Goal: Information Seeking & Learning: Learn about a topic

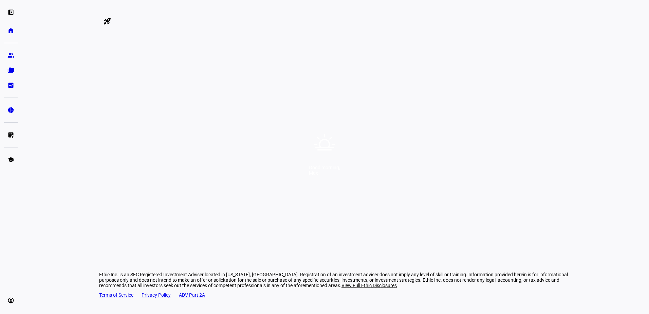
click at [381, 67] on div "Good morning, Max" at bounding box center [324, 157] width 649 height 314
click at [391, 124] on div "Good morning, Max" at bounding box center [324, 157] width 649 height 314
click at [372, 118] on div "Good morning, Max" at bounding box center [324, 157] width 649 height 314
click at [368, 121] on div "Good morning, Max" at bounding box center [324, 157] width 649 height 314
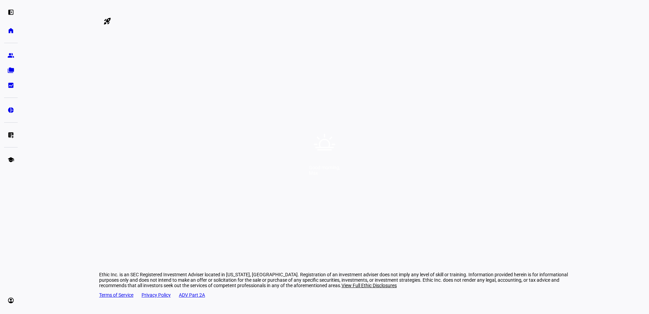
click at [357, 123] on div "Good morning, Max" at bounding box center [324, 157] width 649 height 314
click at [357, 144] on div "Good morning, Max" at bounding box center [324, 157] width 649 height 314
click at [338, 124] on div "Good morning, Max" at bounding box center [324, 157] width 649 height 314
click at [346, 142] on div "Good morning, Max" at bounding box center [324, 157] width 649 height 314
click at [333, 114] on div "Good morning, Max" at bounding box center [324, 157] width 649 height 314
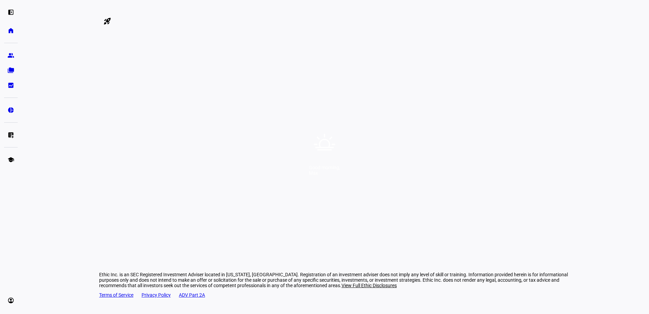
click at [367, 125] on div "Good morning, Max" at bounding box center [324, 157] width 649 height 314
click at [349, 152] on div "Good morning, Max" at bounding box center [324, 157] width 649 height 314
click at [344, 128] on div "Good morning, Max" at bounding box center [324, 157] width 649 height 314
click at [360, 156] on div "Good morning, Max" at bounding box center [324, 157] width 649 height 314
click at [345, 127] on div "Good morning, Max" at bounding box center [324, 157] width 649 height 314
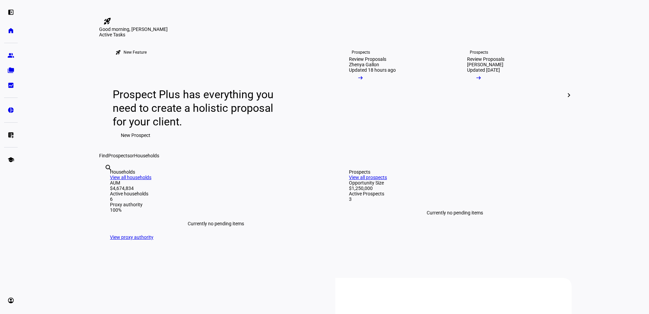
click at [336, 0] on div "Good morning, Max" at bounding box center [324, 0] width 649 height 0
click at [394, 153] on link "Prospects Review Proposals Zhenya Gallon Updated 18 hours ago arrow_right_alt" at bounding box center [394, 94] width 113 height 115
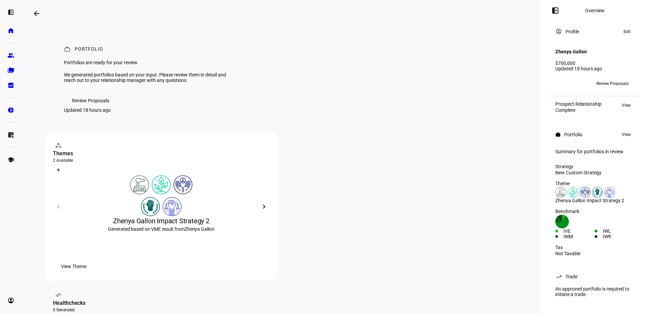
click at [97, 107] on span "Review Proposals" at bounding box center [90, 101] width 37 height 14
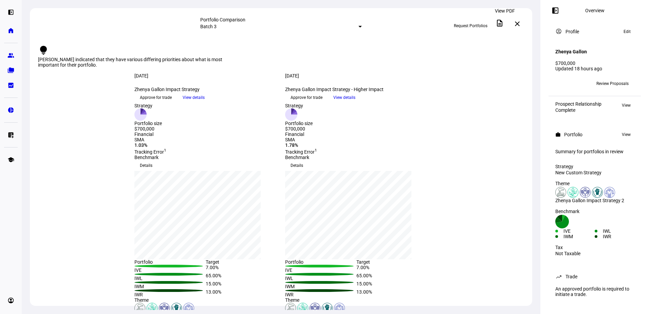
click at [504, 22] on mat-icon "description" at bounding box center [500, 23] width 8 height 8
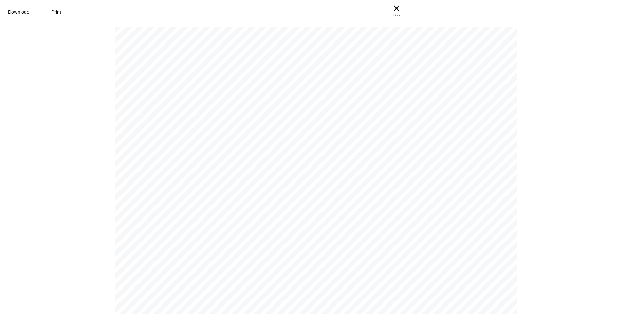
click at [38, 13] on span at bounding box center [19, 12] width 38 height 16
click at [171, 124] on span "Upload" at bounding box center [165, 121] width 17 height 5
click at [189, 150] on div " Contacts Ethic supports the following holdings templates. Which template work…" at bounding box center [319, 24] width 408 height 315
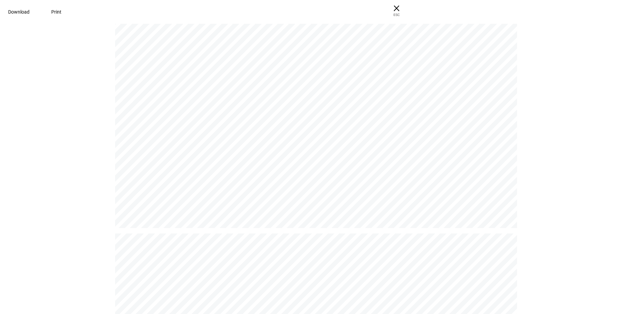
drag, startPoint x: 173, startPoint y: 179, endPoint x: 163, endPoint y: 180, distance: 9.6
click at [163, 180] on div " Contacts Ethic supports the following holdings templates. Which template work…" at bounding box center [319, 74] width 408 height 315
click at [238, 188] on div " Contacts Ethic supports the following holdings templates. Which template work…" at bounding box center [319, 74] width 408 height 315
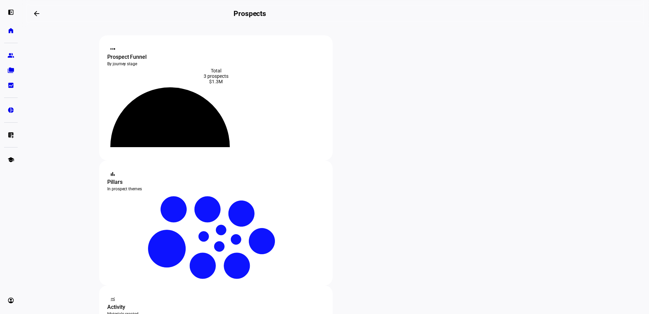
scroll to position [136, 0]
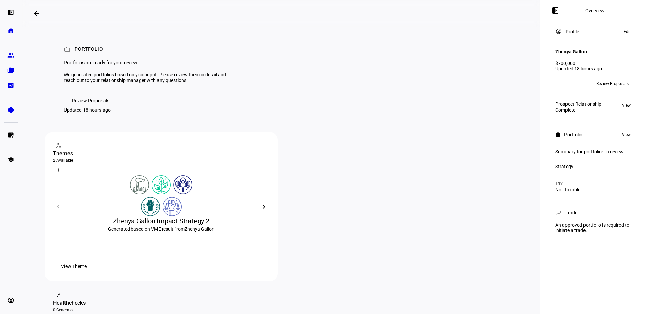
click at [86, 107] on span "Review Proposals" at bounding box center [90, 101] width 37 height 14
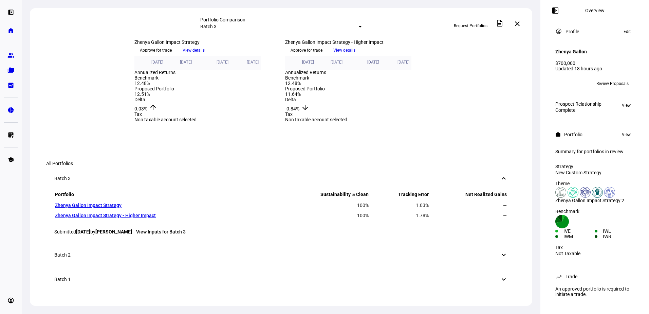
scroll to position [374, 0]
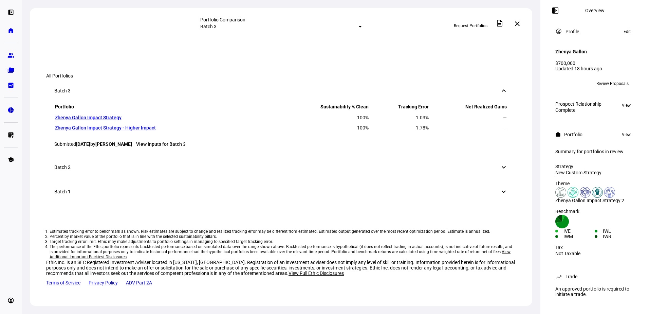
scroll to position [729, 0]
click at [214, 160] on div "Batch 2 keyboard_arrow_down" at bounding box center [281, 167] width 470 height 24
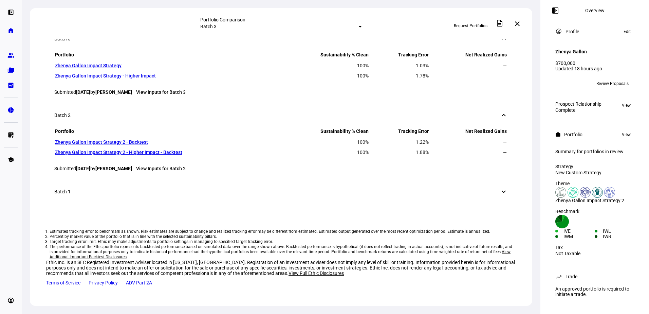
click at [214, 127] on div "Batch 2 keyboard_arrow_down" at bounding box center [281, 115] width 470 height 24
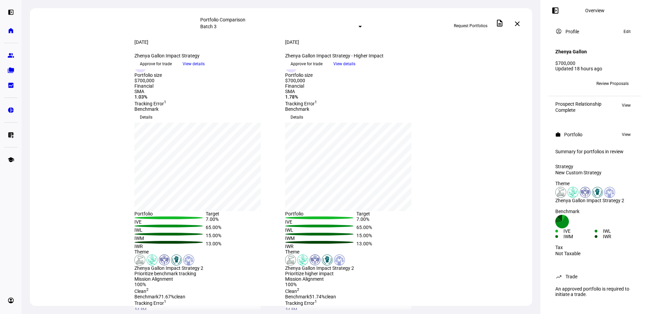
scroll to position [0, 0]
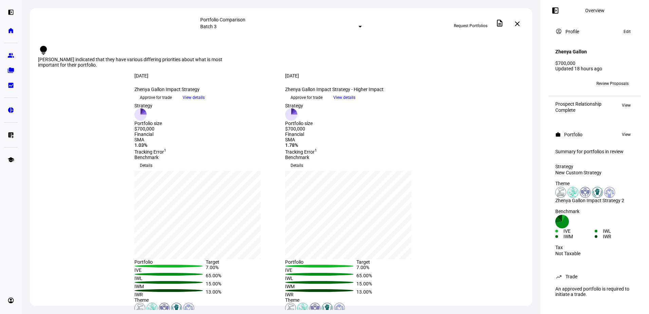
click at [205, 103] on span "View details" at bounding box center [194, 97] width 22 height 10
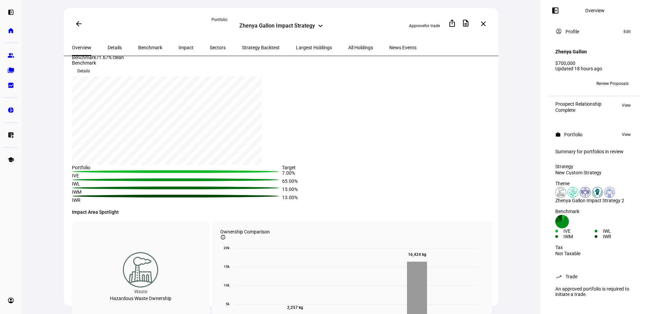
scroll to position [136, 0]
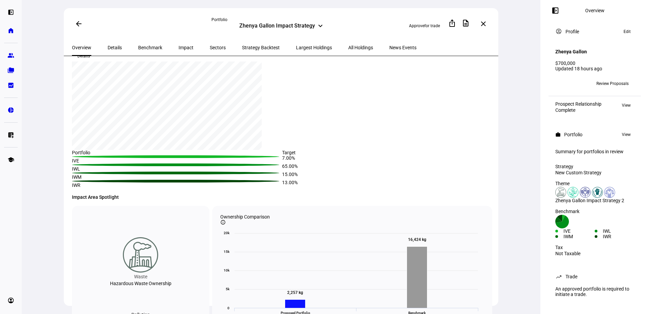
drag, startPoint x: 118, startPoint y: 171, endPoint x: 115, endPoint y: 176, distance: 5.2
click at [115, 45] on span "71.67% clean" at bounding box center [110, 42] width 28 height 5
click at [111, 45] on span "71.67% clean" at bounding box center [110, 42] width 28 height 5
drag, startPoint x: 129, startPoint y: 178, endPoint x: 99, endPoint y: 177, distance: 30.2
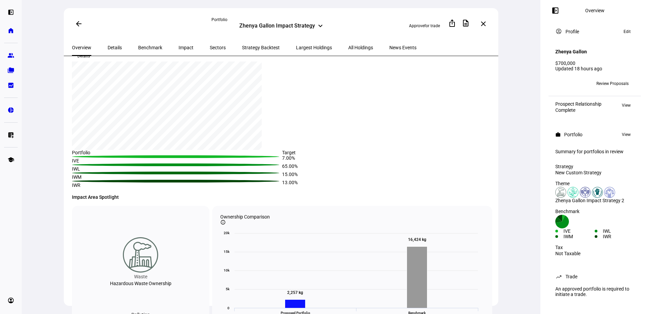
click at [99, 45] on div "Benchmark 71.67% clean" at bounding box center [98, 42] width 52 height 5
drag, startPoint x: 99, startPoint y: 177, endPoint x: 143, endPoint y: 178, distance: 43.5
click at [143, 45] on eth-portfolio-sustainability-overview "100.00% Clean Benchmark 71.67% clean" at bounding box center [176, 37] width 208 height 16
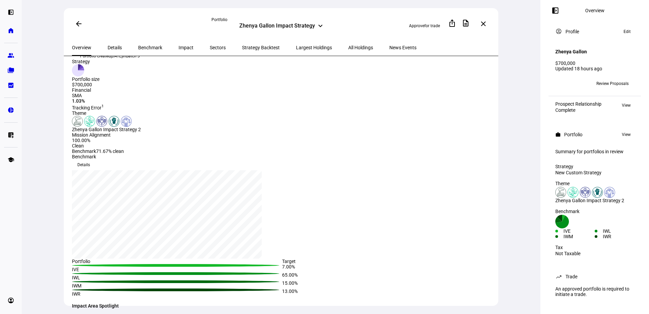
scroll to position [0, 0]
